Goal: Information Seeking & Learning: Learn about a topic

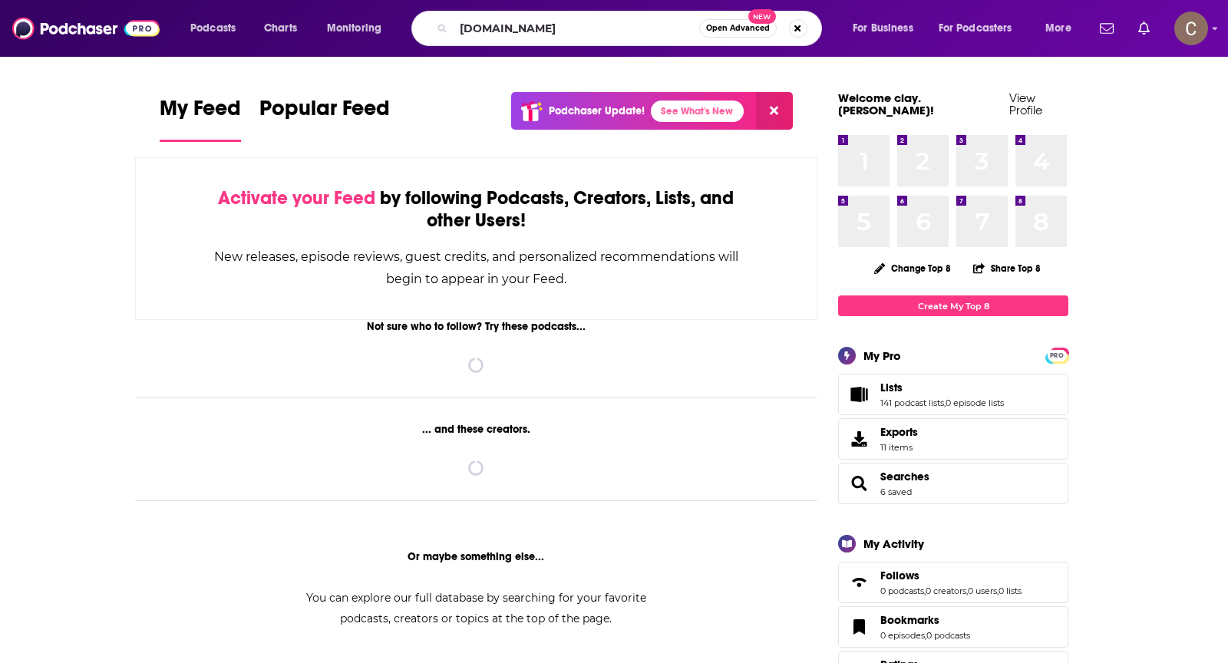
type input "Nine.com.au"
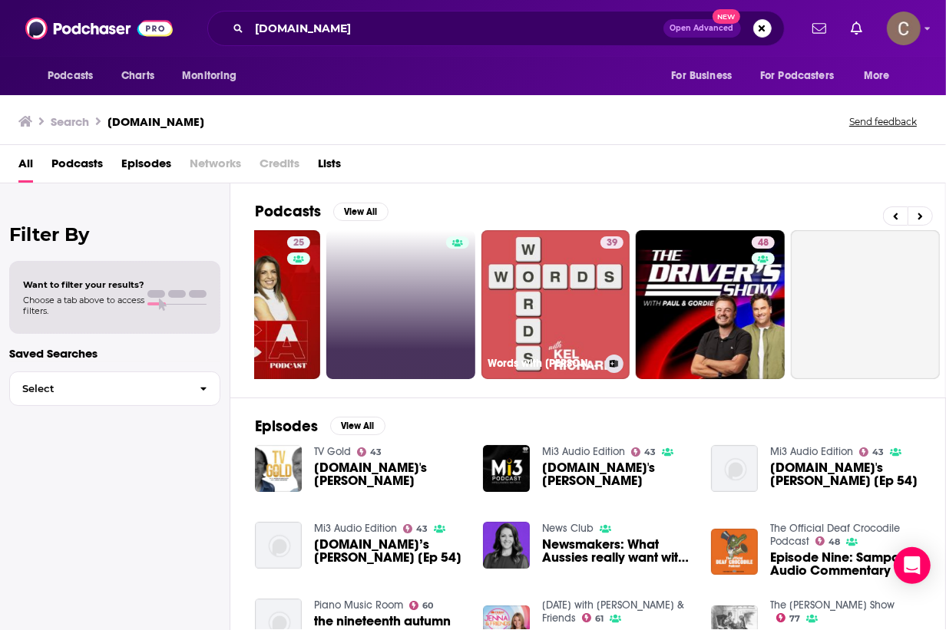
scroll to position [0, 565]
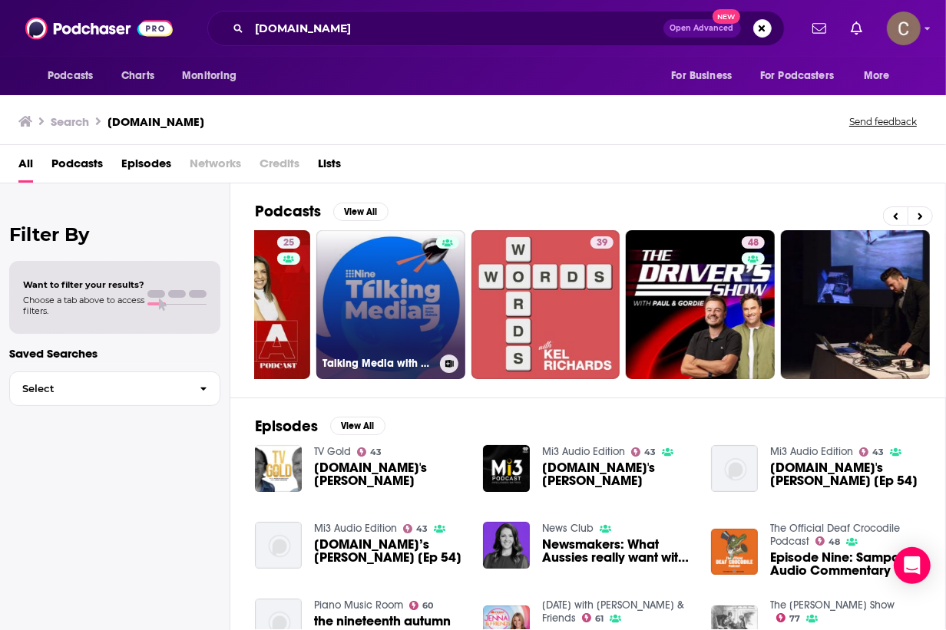
click at [375, 301] on link "Talking Media with Nine" at bounding box center [390, 304] width 149 height 149
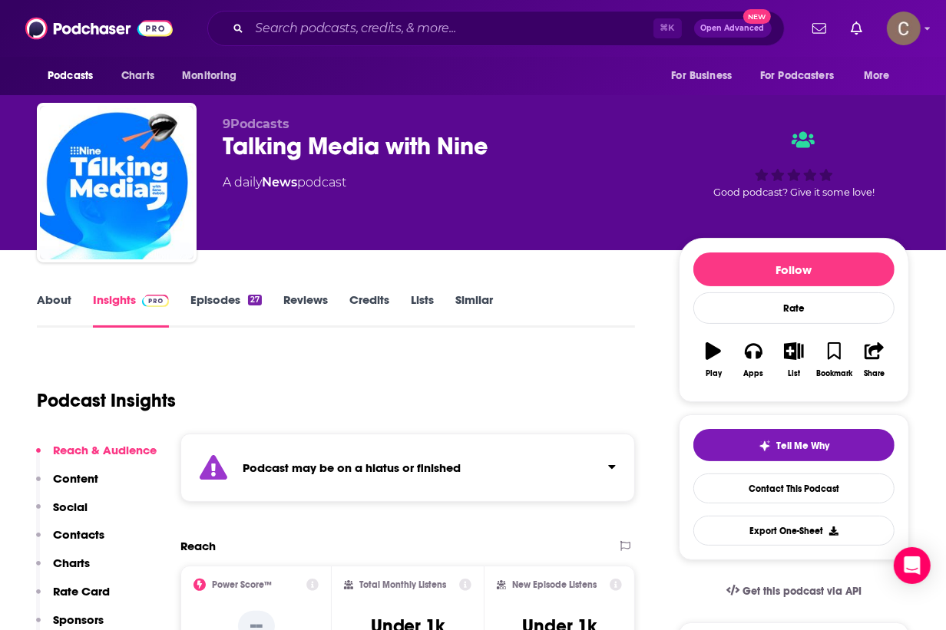
click at [256, 126] on span "9Podcasts" at bounding box center [256, 124] width 67 height 15
copy span "9Podcasts"
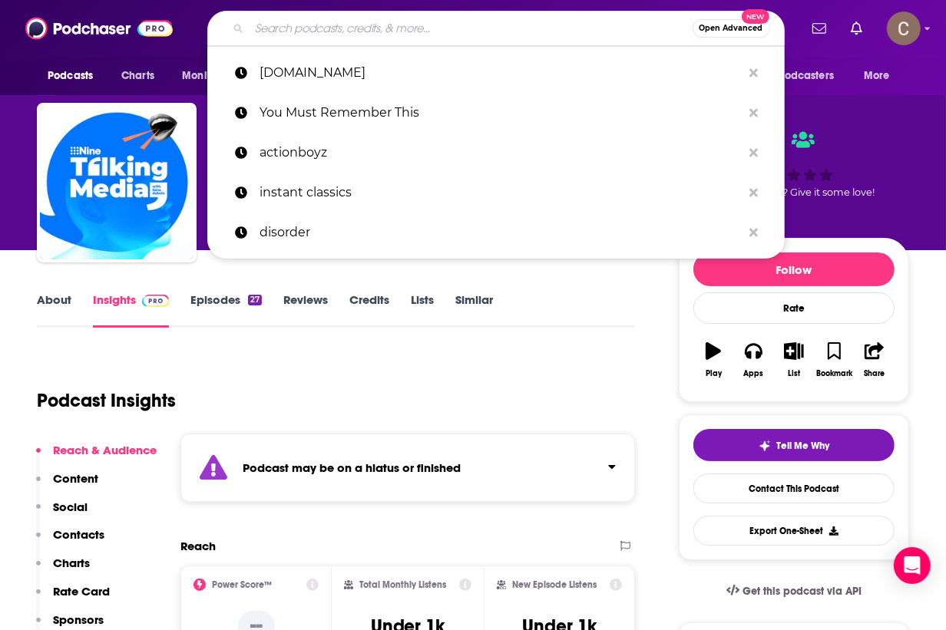
click at [297, 28] on input "Search podcasts, credits, & more..." at bounding box center [471, 28] width 443 height 25
paste input "9Podcasts"
type input "9Podcasts"
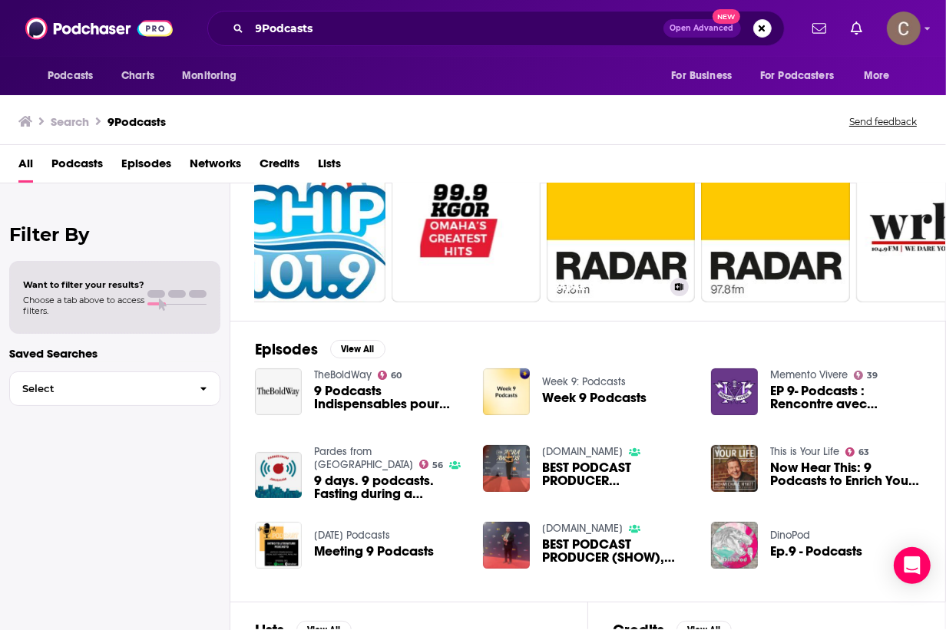
scroll to position [89, 0]
